Goal: Task Accomplishment & Management: Use online tool/utility

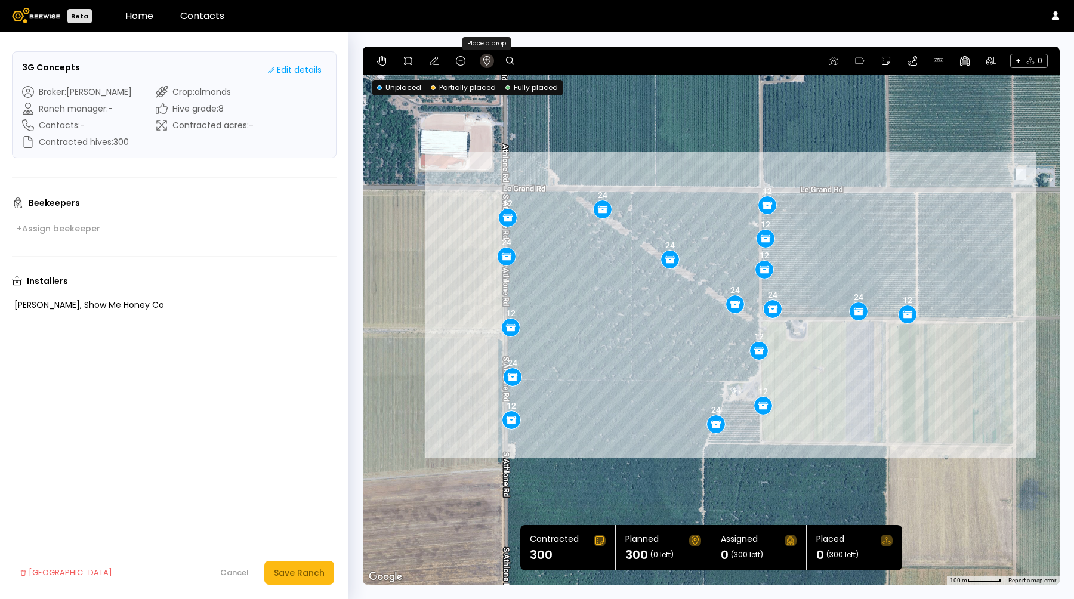
click at [486, 60] on icon at bounding box center [486, 61] width 7 height 10
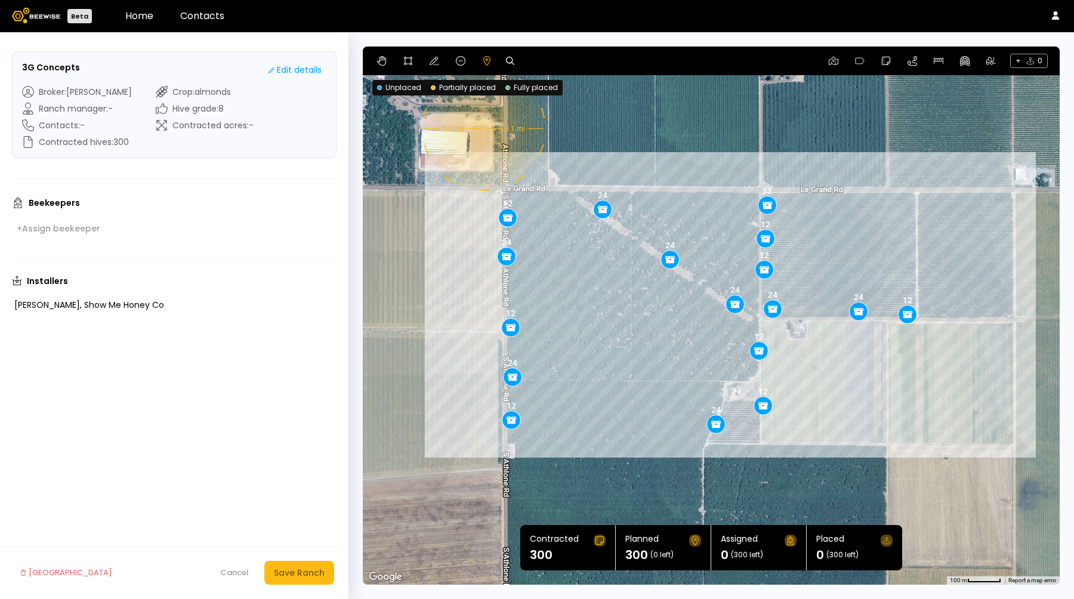
click at [482, 129] on div "12 24 12 24 12 12 24 24 24 12 24 12 12 24 12 12 24 0.1 mi 0.1 mi" at bounding box center [711, 316] width 697 height 538
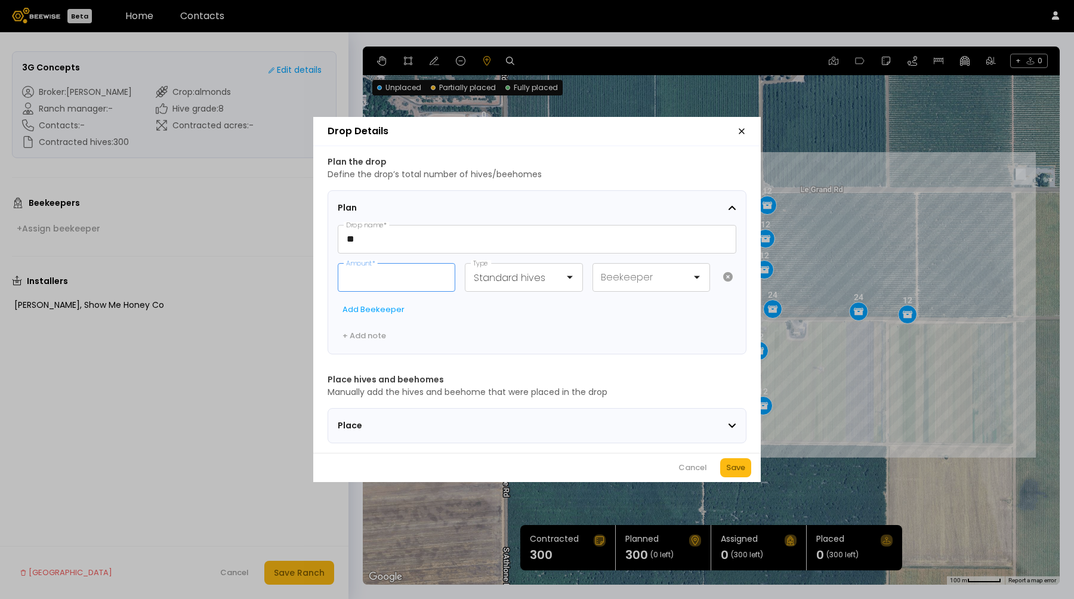
click at [372, 276] on input "Amount *" at bounding box center [396, 277] width 116 height 27
type input "*"
click at [735, 474] on div "Save" at bounding box center [735, 468] width 19 height 12
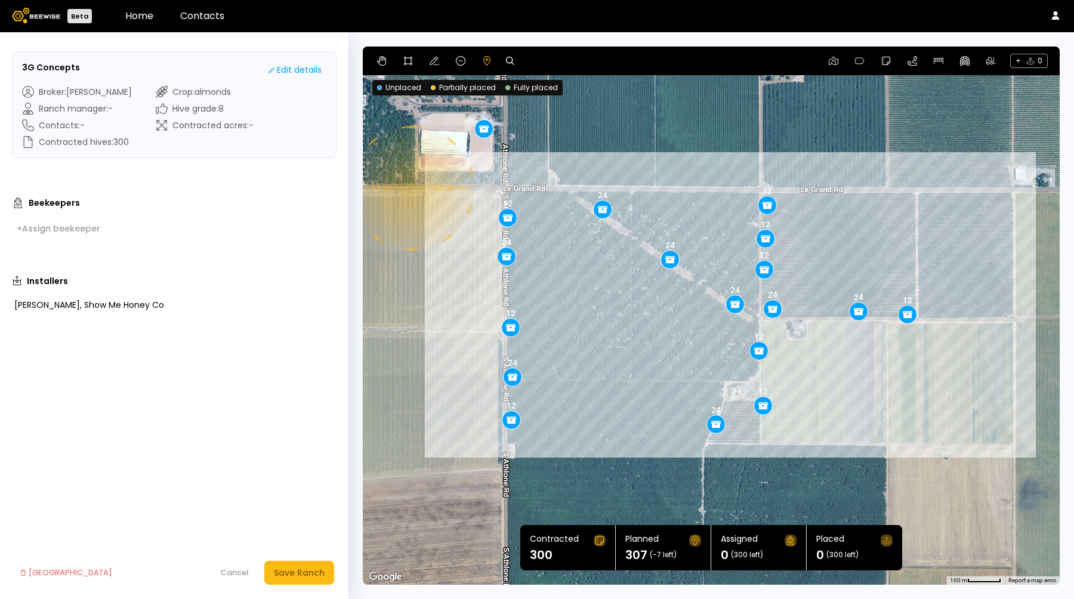
click at [411, 188] on div "12 24 12 24 12 12 24 24 24 12 24 12 12 24 12 12 24 0.1 mi 0.1 mi 7" at bounding box center [711, 316] width 697 height 538
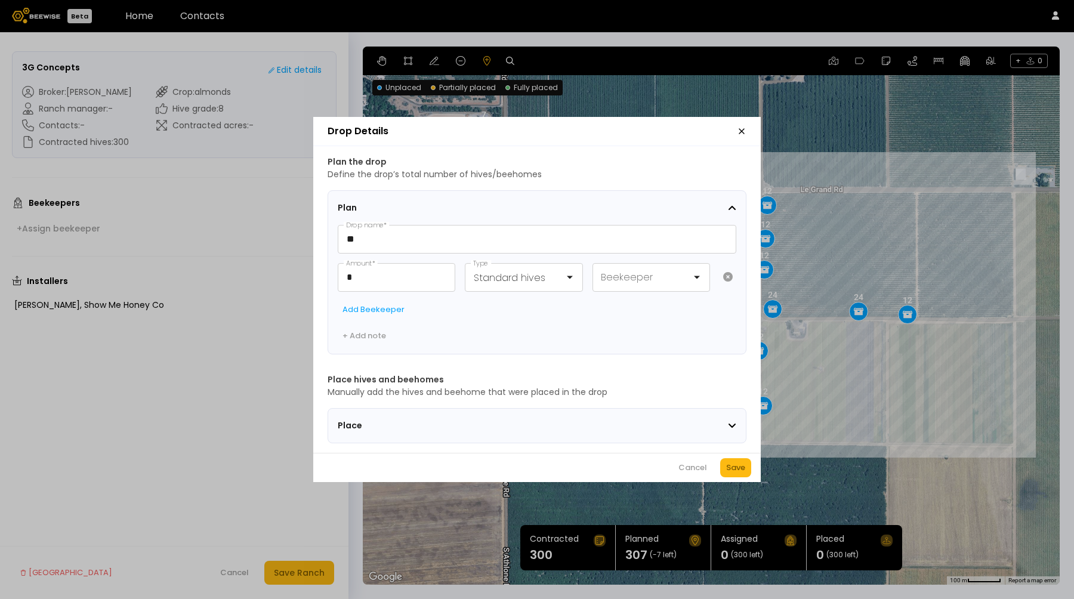
click at [738, 127] on icon "button" at bounding box center [742, 132] width 10 height 10
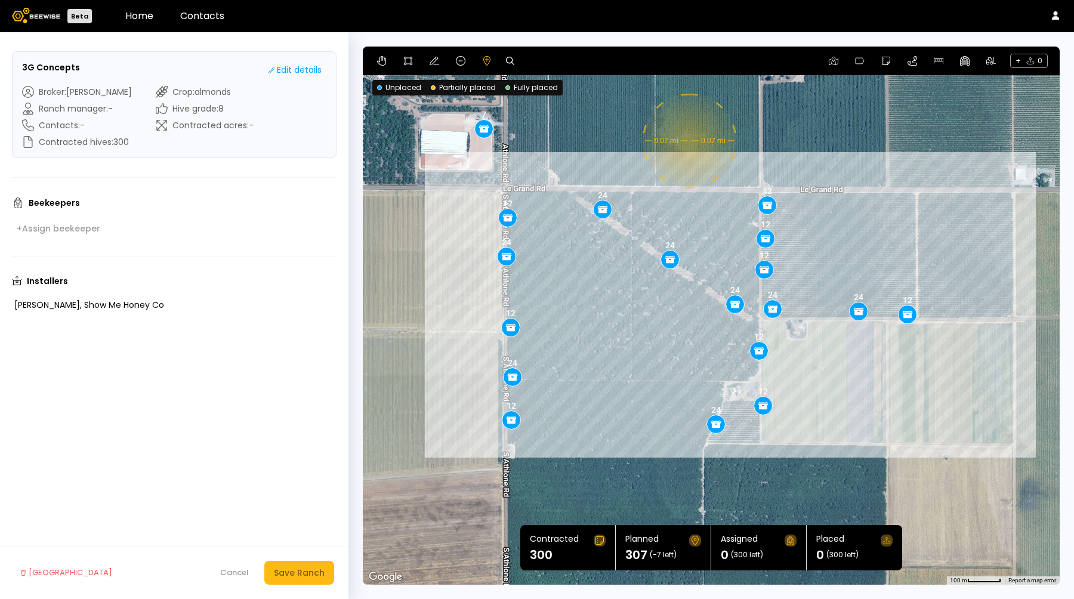
click at [694, 140] on div "12 24 12 24 12 12 24 24 24 12 24 12 12 24 12 12 24 0.07 mi 0.07 mi 7" at bounding box center [711, 316] width 697 height 538
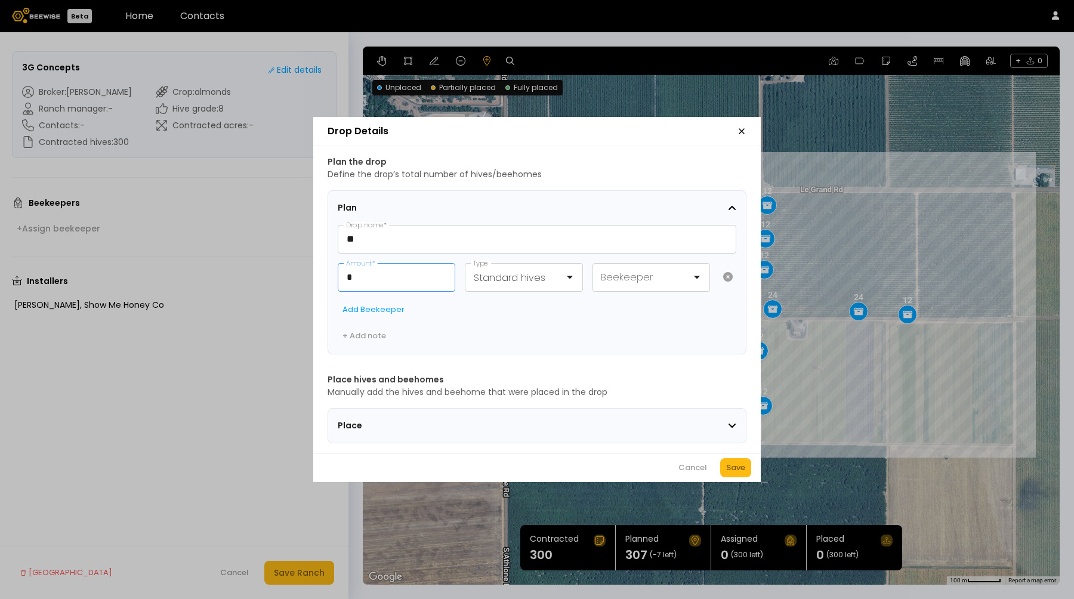
drag, startPoint x: 351, startPoint y: 263, endPoint x: 334, endPoint y: 263, distance: 17.3
click at [343, 264] on input "*" at bounding box center [396, 277] width 116 height 27
drag, startPoint x: 380, startPoint y: 272, endPoint x: 291, endPoint y: 249, distance: 92.5
click at [295, 251] on div "Drop Details Plan the drop Define the drop’s total number of hives/beehomes Pla…" at bounding box center [537, 299] width 1074 height 599
type input "**"
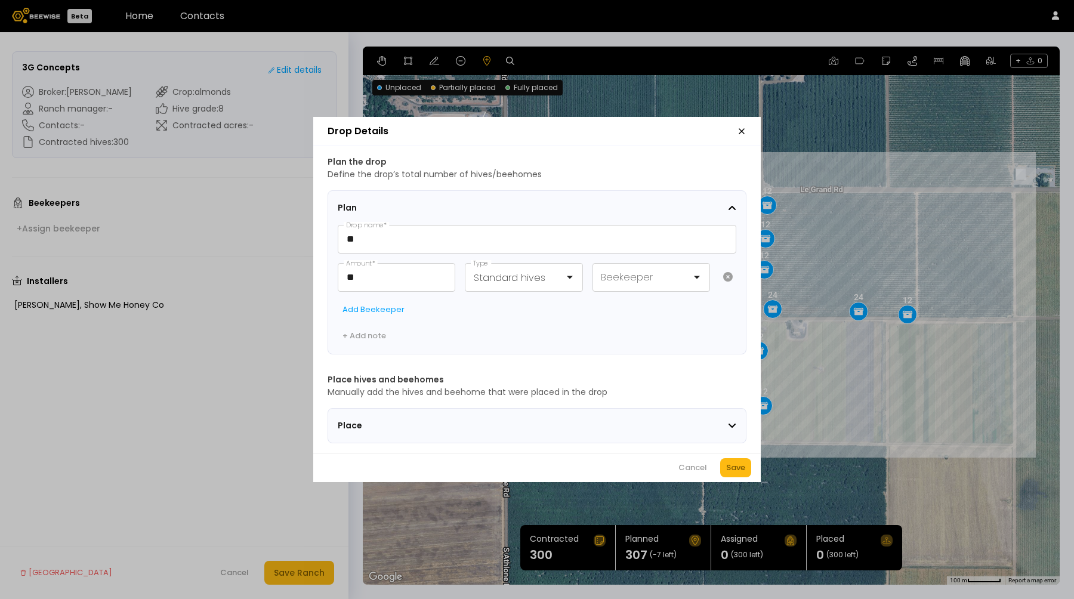
click at [730, 462] on div "Cancel Save" at bounding box center [537, 467] width 448 height 29
click at [731, 465] on button "Save" at bounding box center [735, 467] width 31 height 19
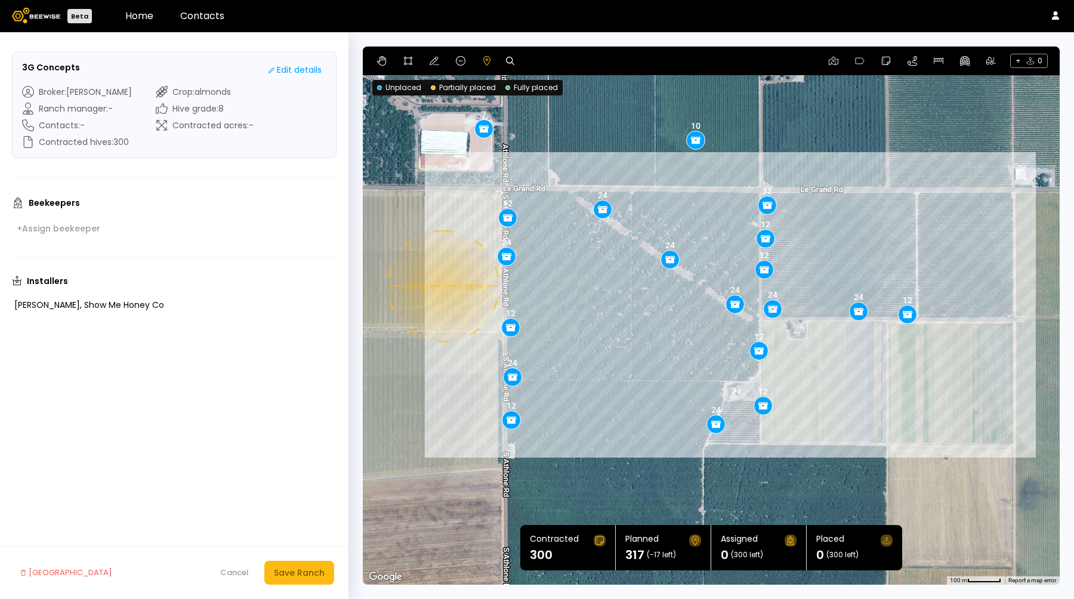
click at [437, 289] on div "12 24 12 24 12 12 24 24 24 12 24 12 12 24 12 12 24 0.09 mi 0.09 mi 7 10" at bounding box center [711, 316] width 697 height 538
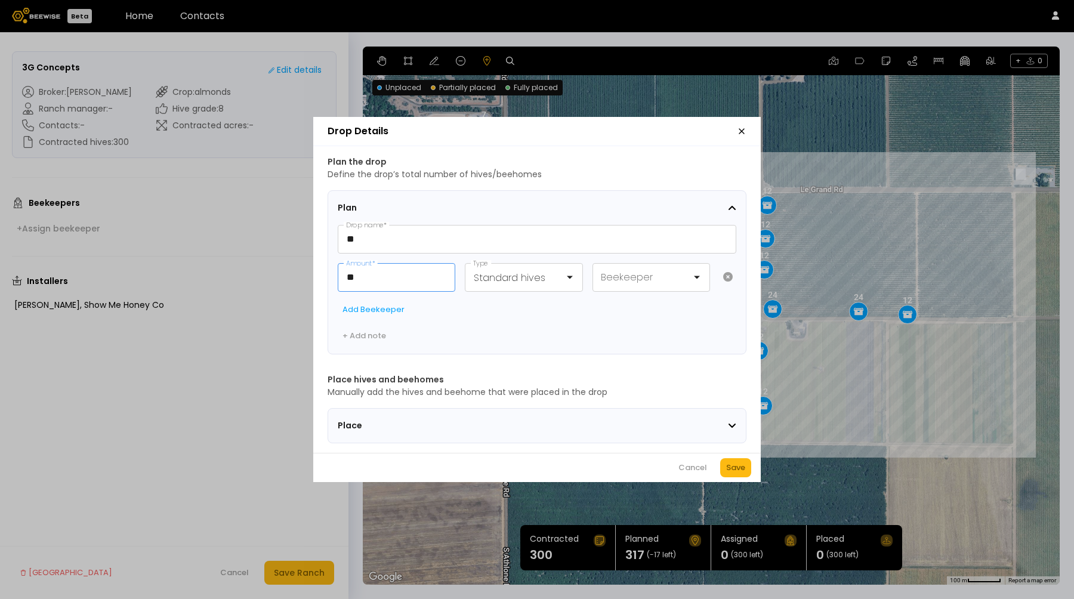
click at [407, 280] on input "**" at bounding box center [396, 277] width 116 height 27
type input "**"
click at [724, 467] on button "Save" at bounding box center [735, 467] width 31 height 19
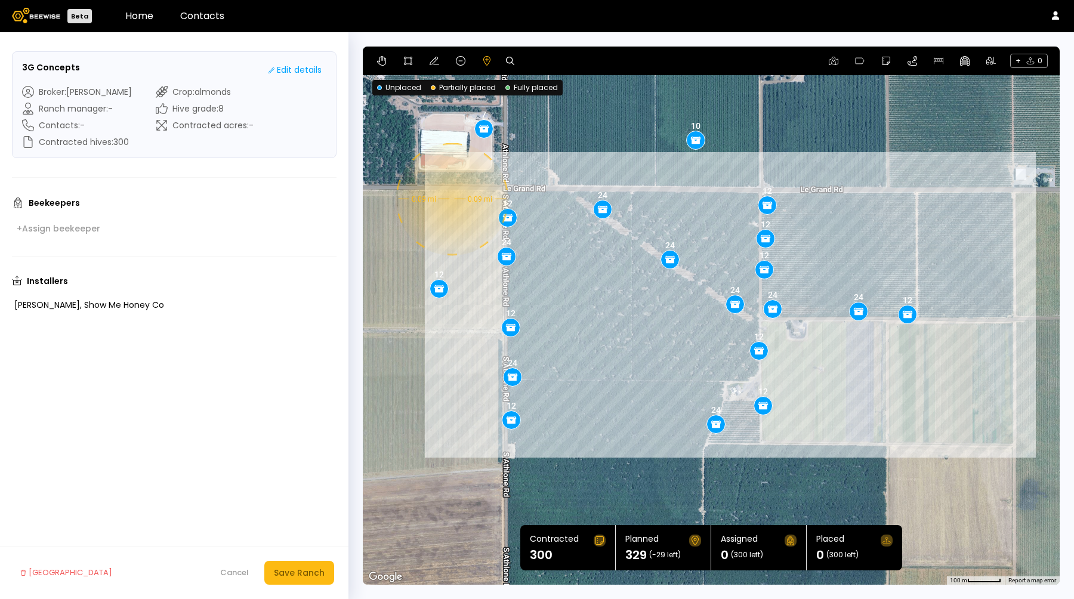
click at [451, 199] on div "12 24 12 24 12 12 24 24 24 12 24 12 12 24 12 12 24 0.09 mi 0.09 mi 7 10 12" at bounding box center [711, 316] width 697 height 538
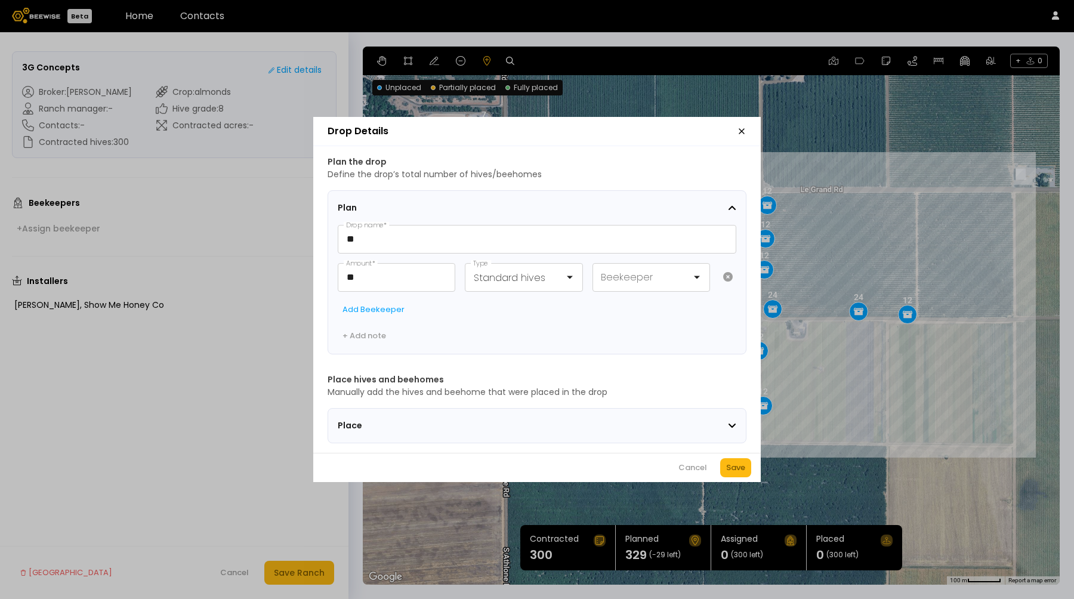
click at [739, 129] on icon "button" at bounding box center [741, 131] width 5 height 5
